Goal: Navigation & Orientation: Find specific page/section

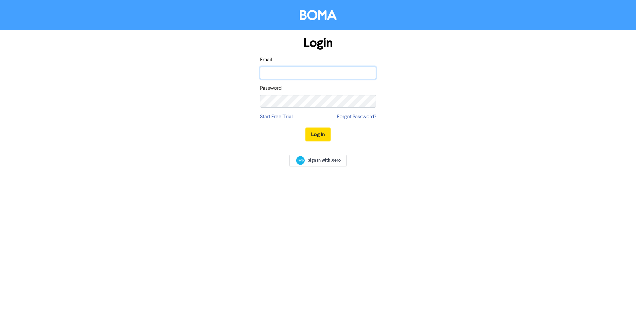
click at [283, 71] on input "email" at bounding box center [318, 73] width 116 height 13
type input "[EMAIL_ADDRESS][DOMAIN_NAME]"
click at [305, 128] on button "Log In" at bounding box center [317, 135] width 25 height 14
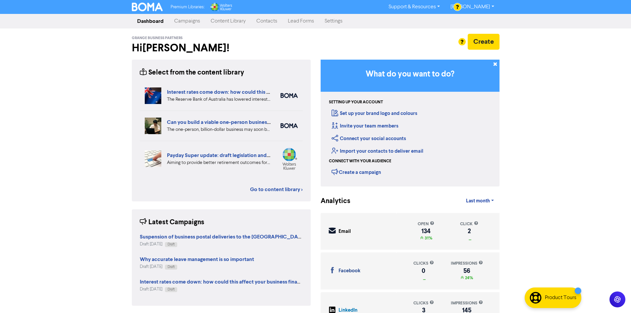
click at [225, 22] on link "Content Library" at bounding box center [228, 21] width 46 height 13
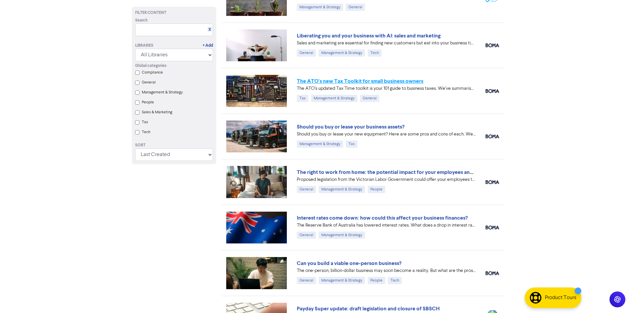
scroll to position [133, 0]
